Goal: Task Accomplishment & Management: Manage account settings

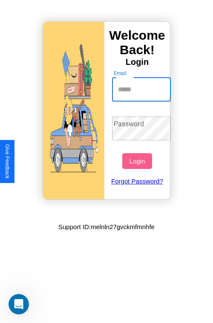
click at [142, 89] on input "Email" at bounding box center [141, 90] width 59 height 24
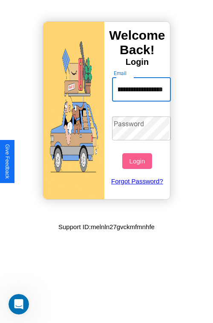
scroll to position [0, 43]
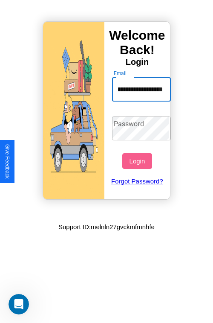
type input "**********"
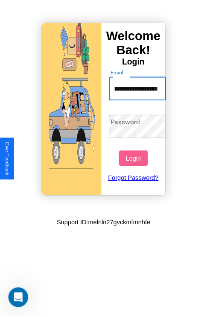
scroll to position [0, 0]
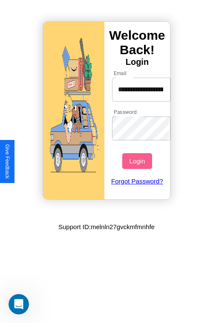
click at [138, 161] on button "Login" at bounding box center [136, 161] width 29 height 16
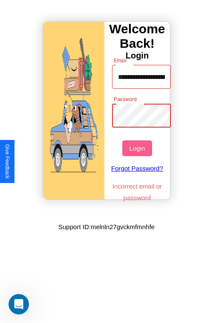
click at [138, 148] on button "Login" at bounding box center [136, 148] width 29 height 16
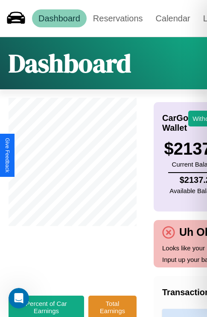
scroll to position [1, 26]
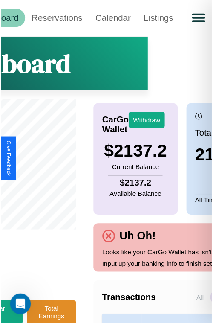
scroll to position [1, 97]
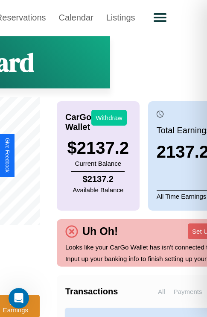
click at [109, 117] on button "Withdraw" at bounding box center [108, 118] width 35 height 16
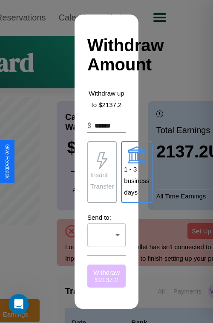
click at [107, 276] on button "Withdraw $ 2137.2" at bounding box center [106, 275] width 38 height 23
